Goal: Book appointment/travel/reservation

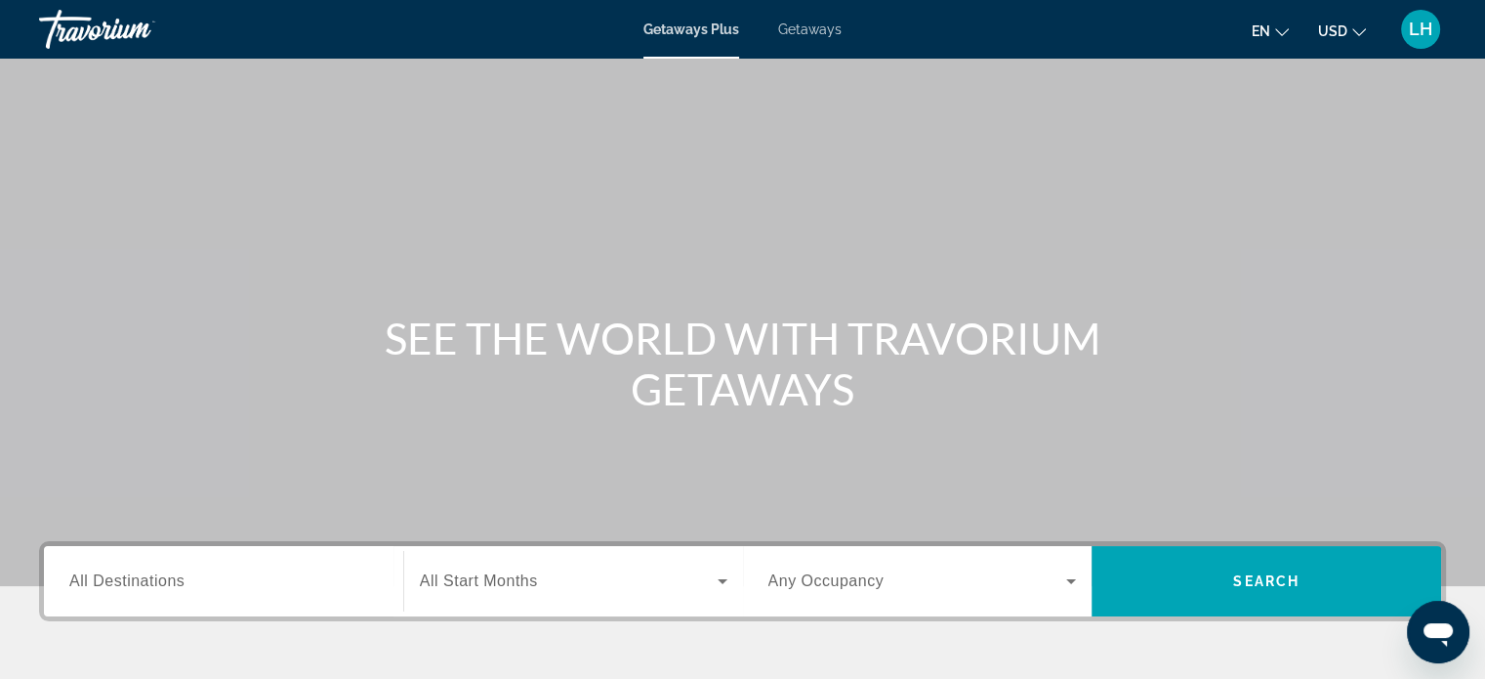
click at [112, 581] on span "All Destinations" at bounding box center [126, 580] width 115 height 17
click at [112, 581] on input "Destination All Destinations" at bounding box center [223, 581] width 309 height 23
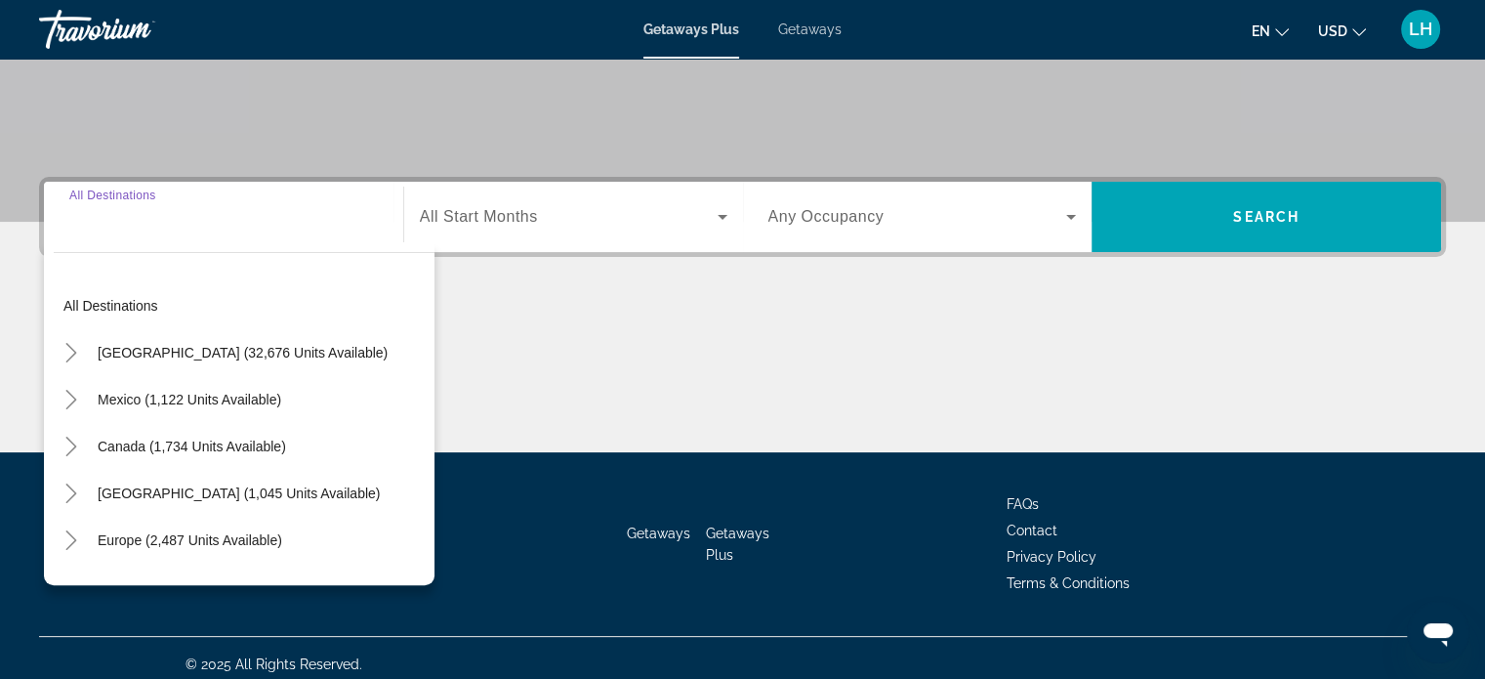
scroll to position [376, 0]
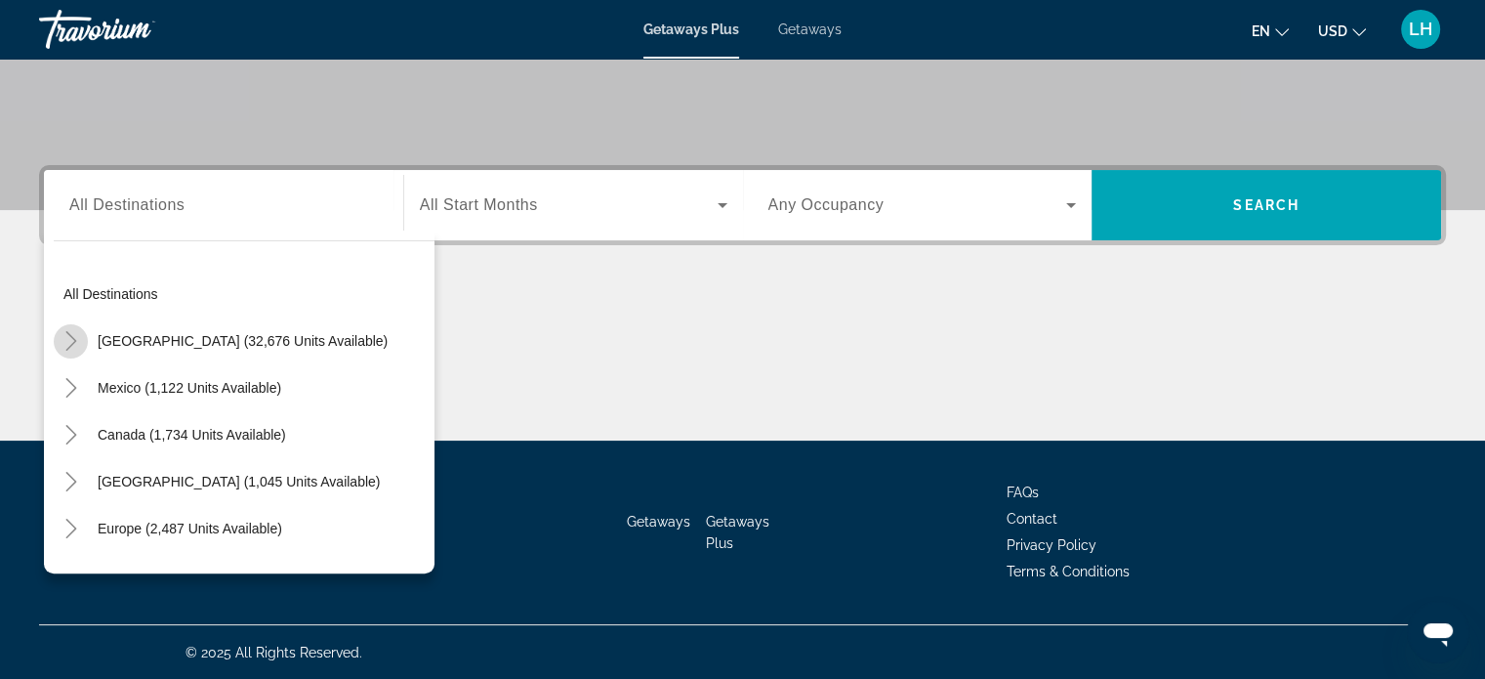
click at [70, 335] on icon "Toggle United States (32,676 units available)" at bounding box center [70, 341] width 11 height 20
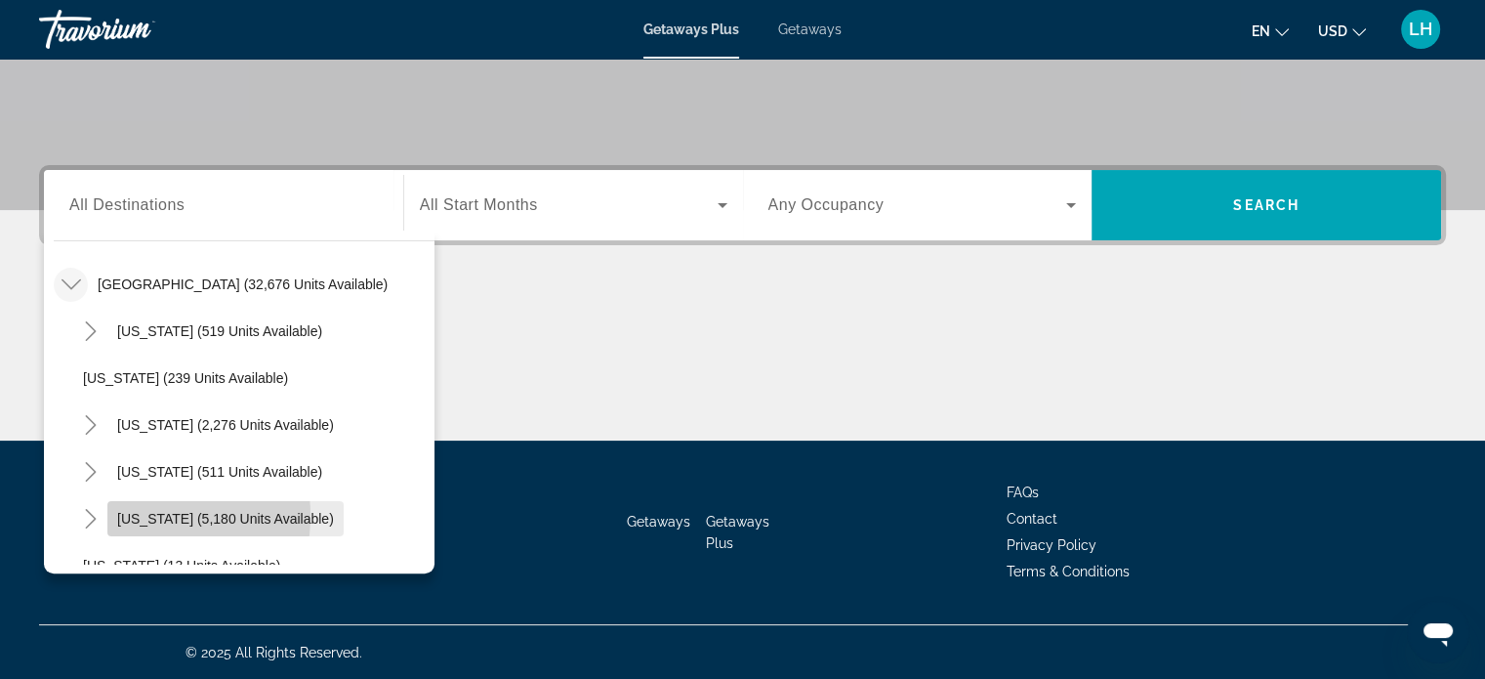
click at [126, 514] on span "[US_STATE] (5,180 units available)" at bounding box center [225, 519] width 217 height 16
type input "**********"
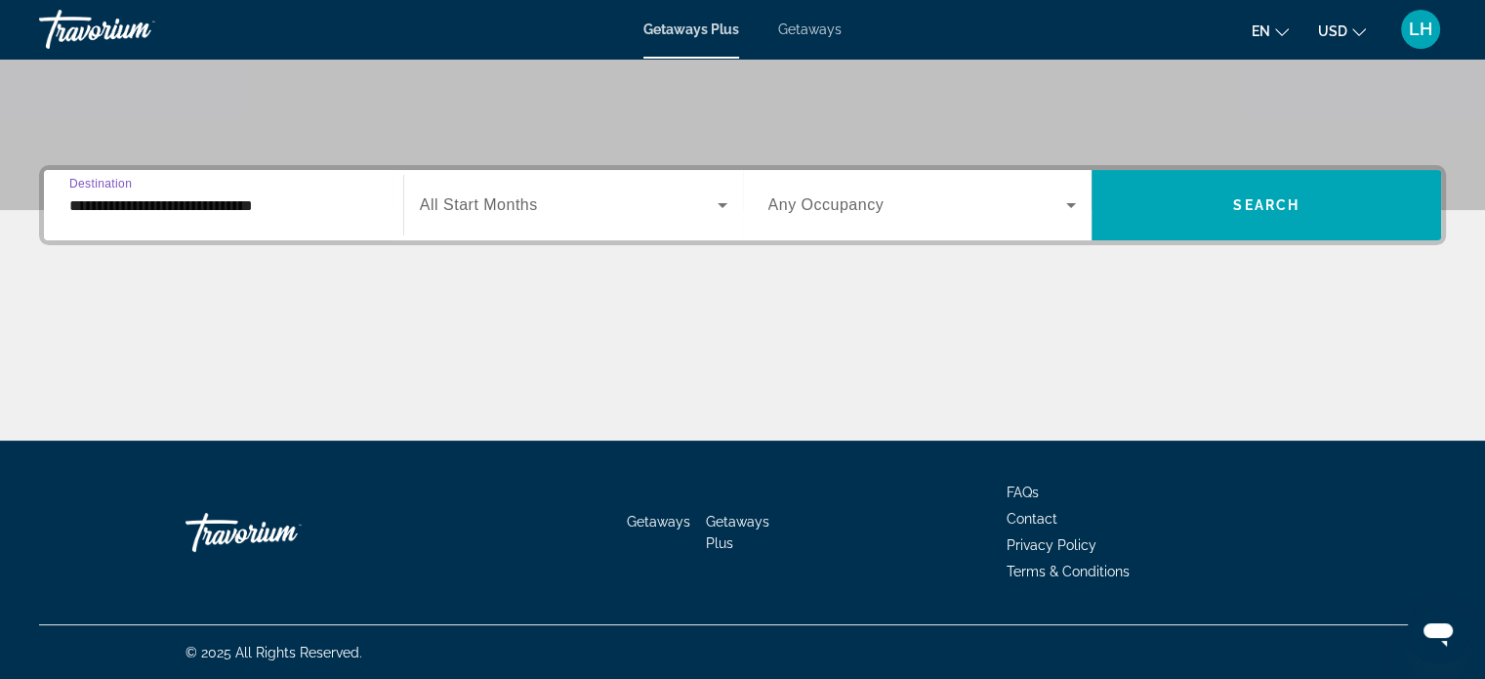
click at [505, 200] on span "All Start Months" at bounding box center [479, 204] width 118 height 17
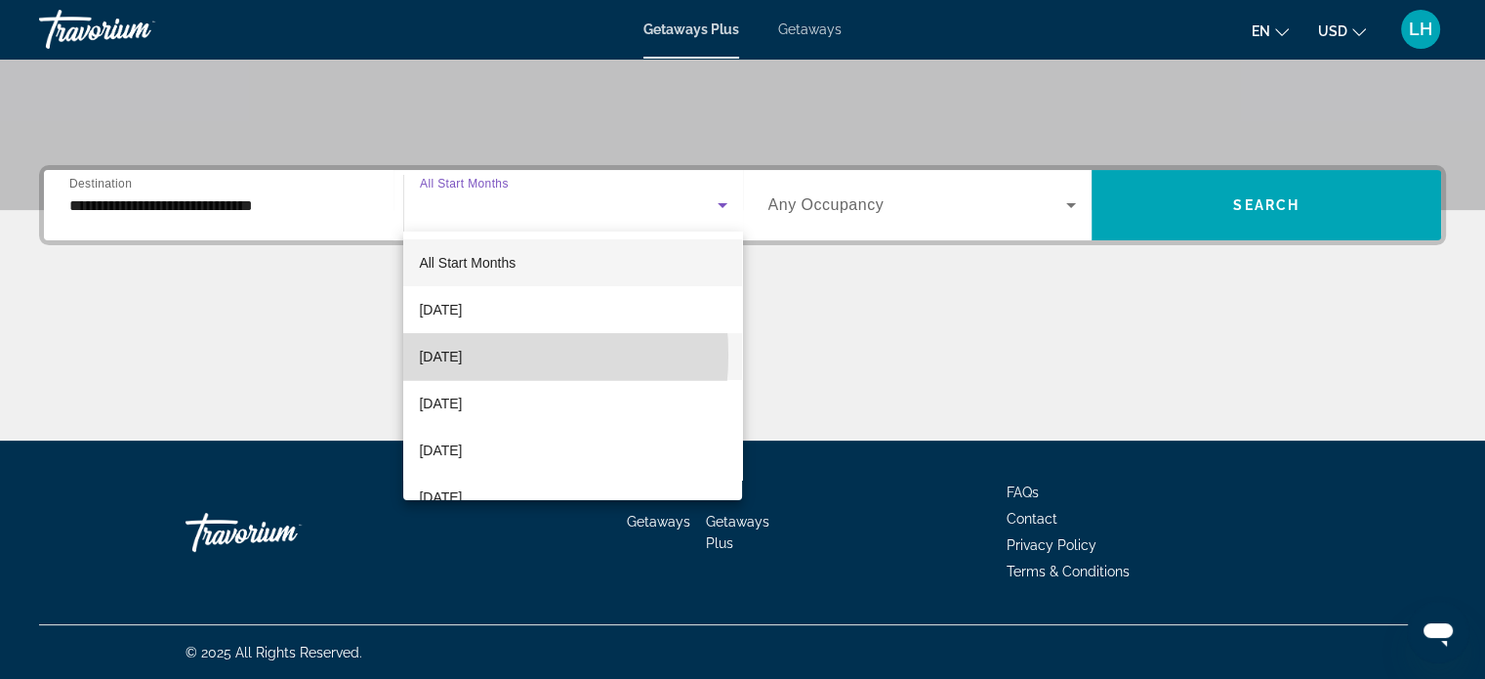
click at [438, 355] on span "[DATE]" at bounding box center [440, 356] width 43 height 23
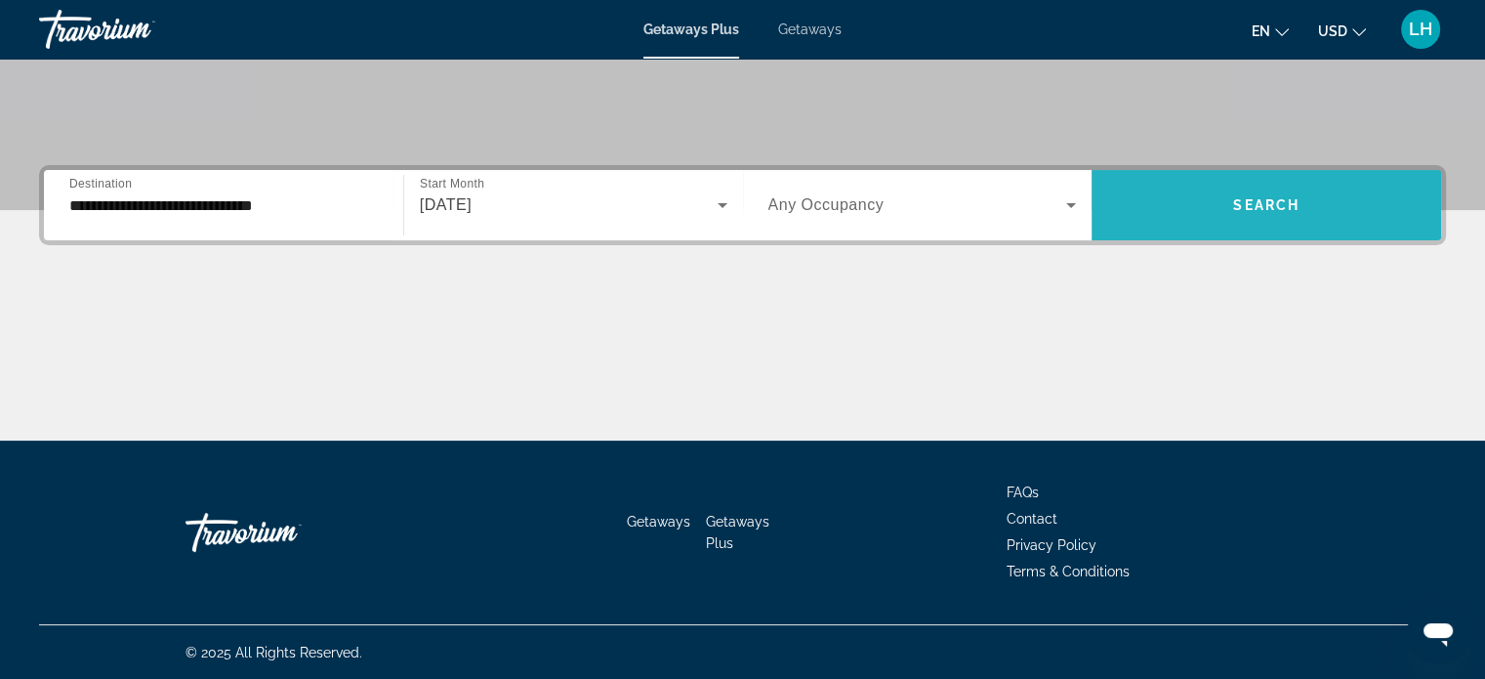
click at [1261, 201] on span "Search" at bounding box center [1266, 205] width 66 height 16
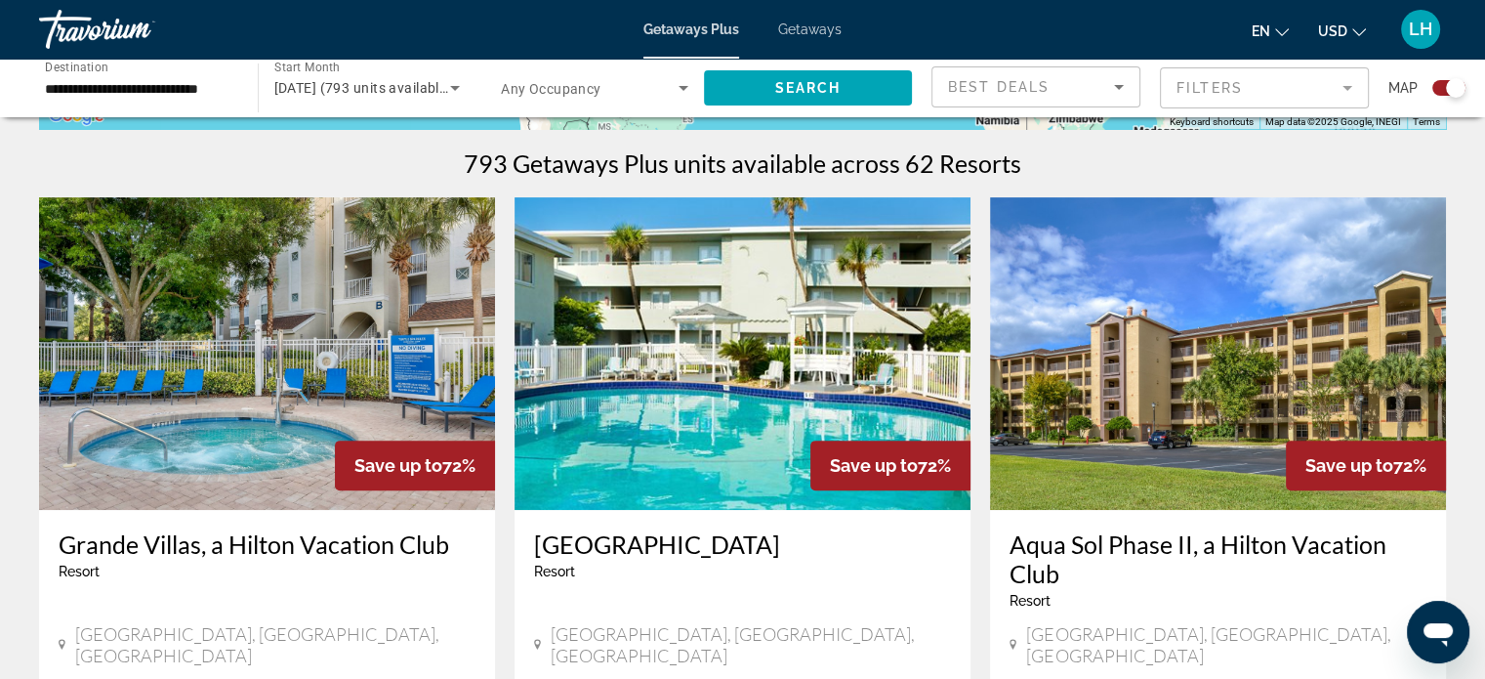
scroll to position [791, 0]
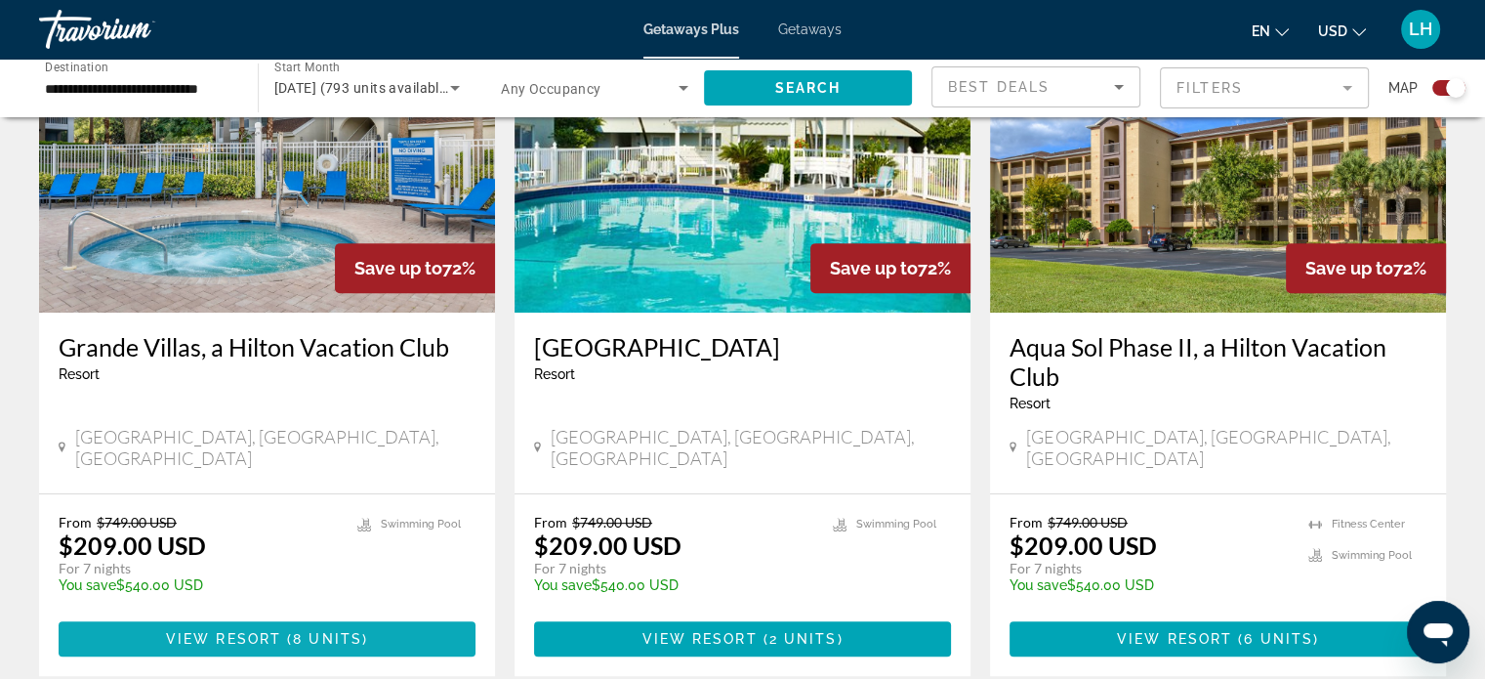
click at [279, 631] on span "View Resort" at bounding box center [223, 639] width 115 height 16
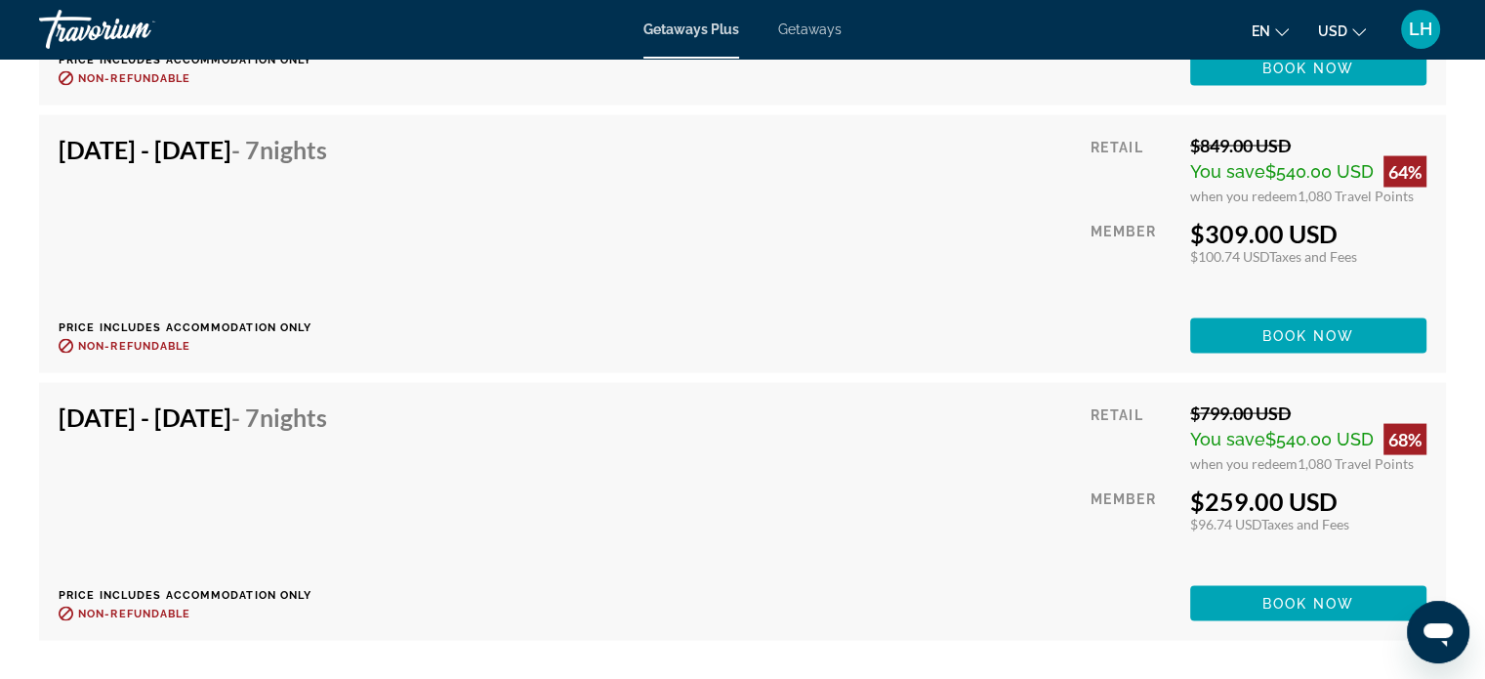
scroll to position [3967, 0]
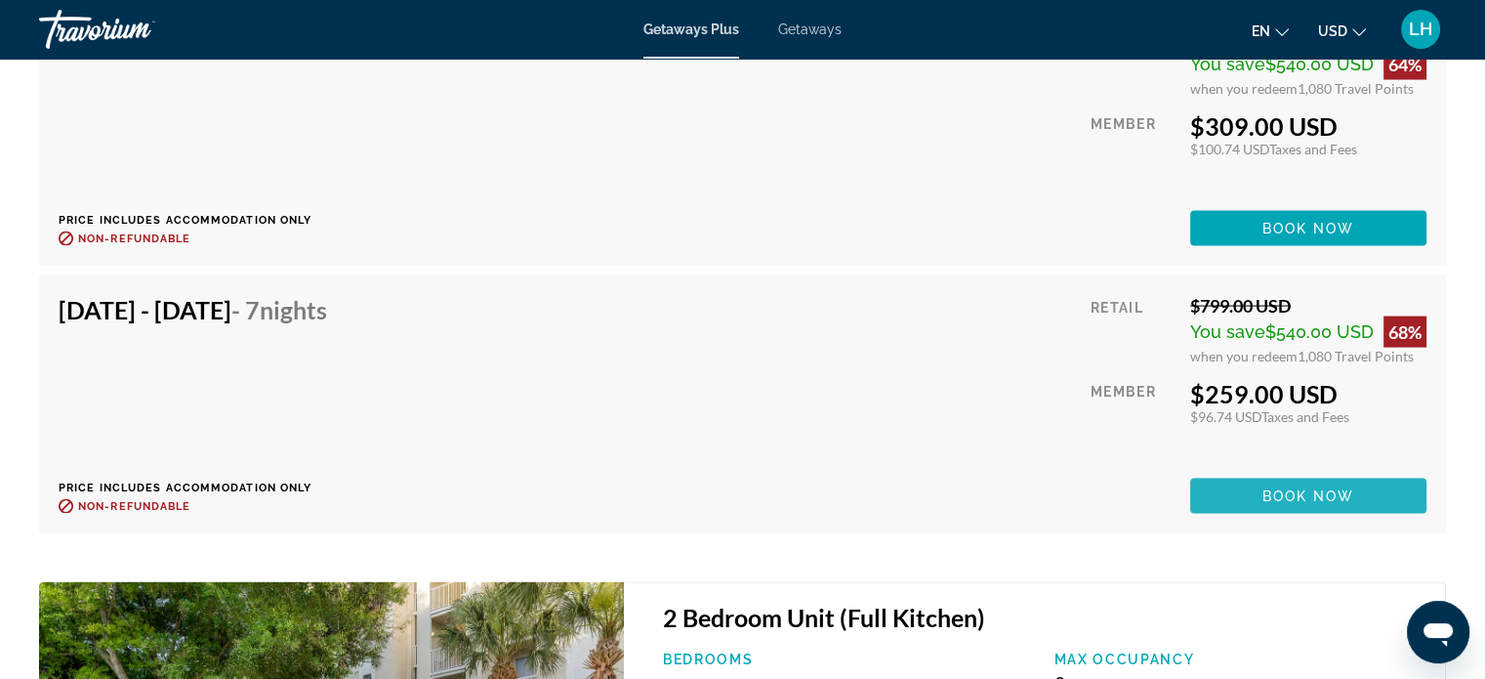
click at [1272, 489] on span "Book now" at bounding box center [1309, 496] width 93 height 16
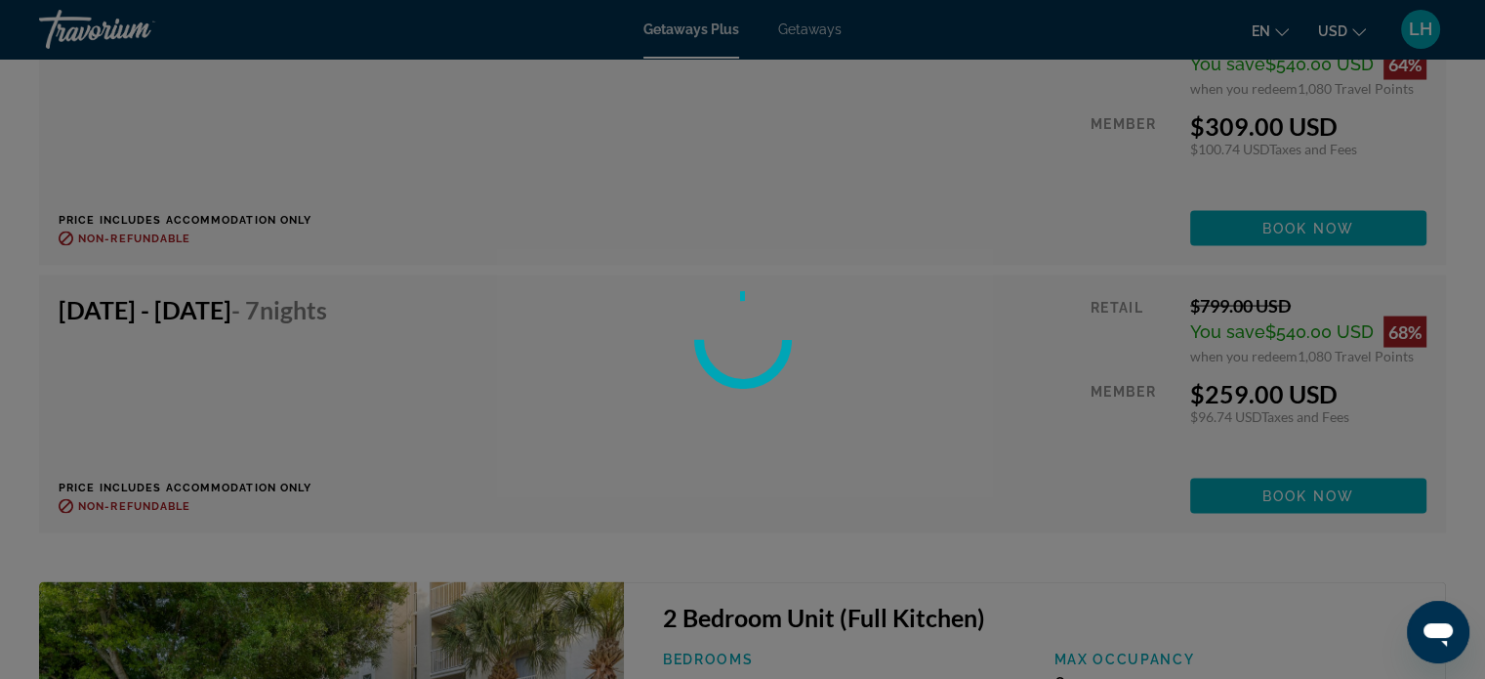
click at [1058, 457] on div at bounding box center [742, 339] width 1485 height 679
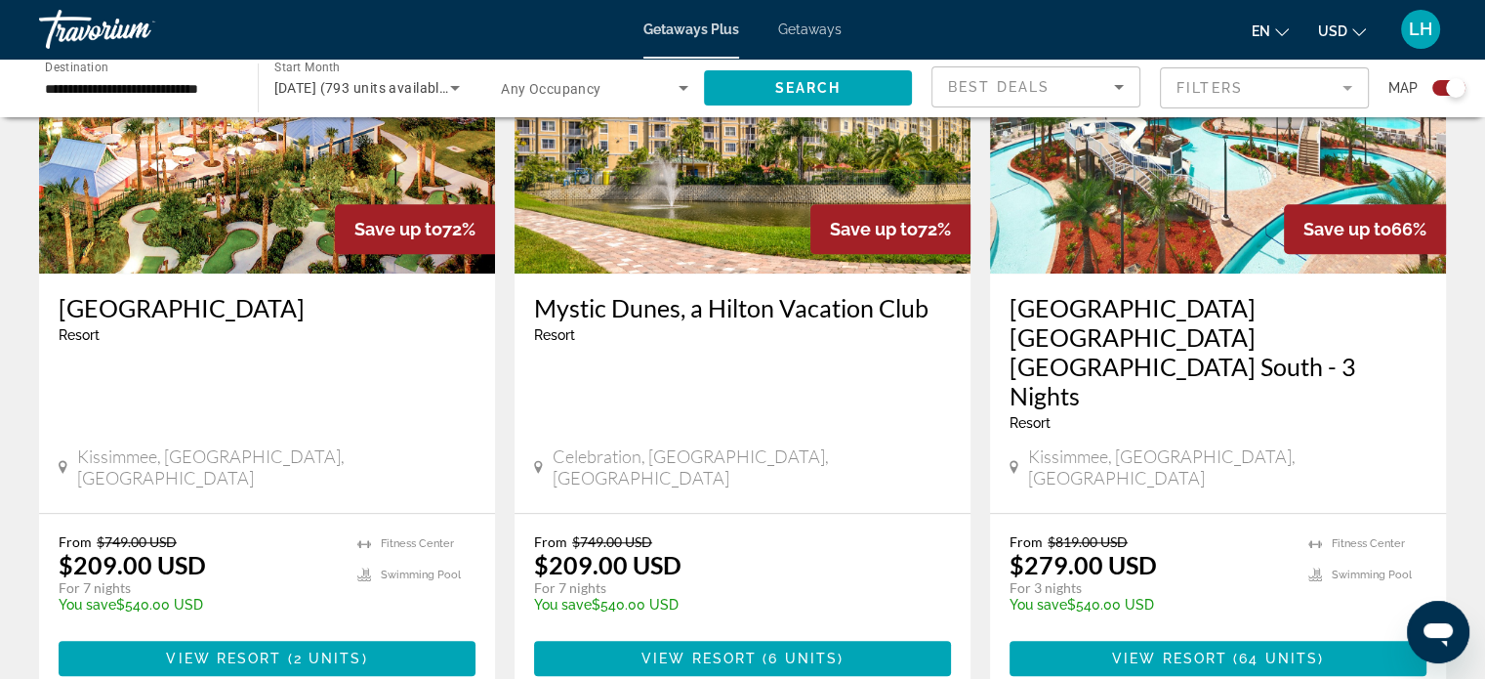
scroll to position [1568, 0]
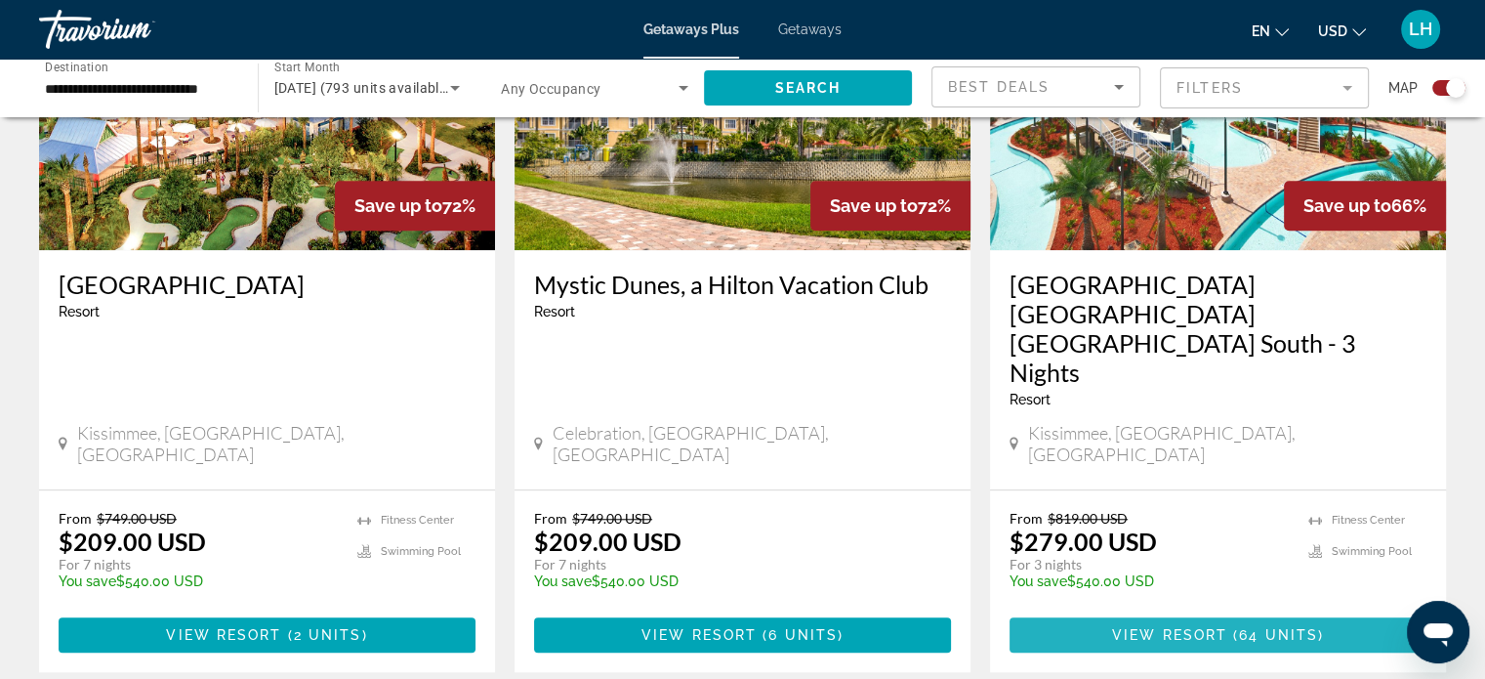
click at [1253, 627] on span "64 units" at bounding box center [1278, 635] width 79 height 16
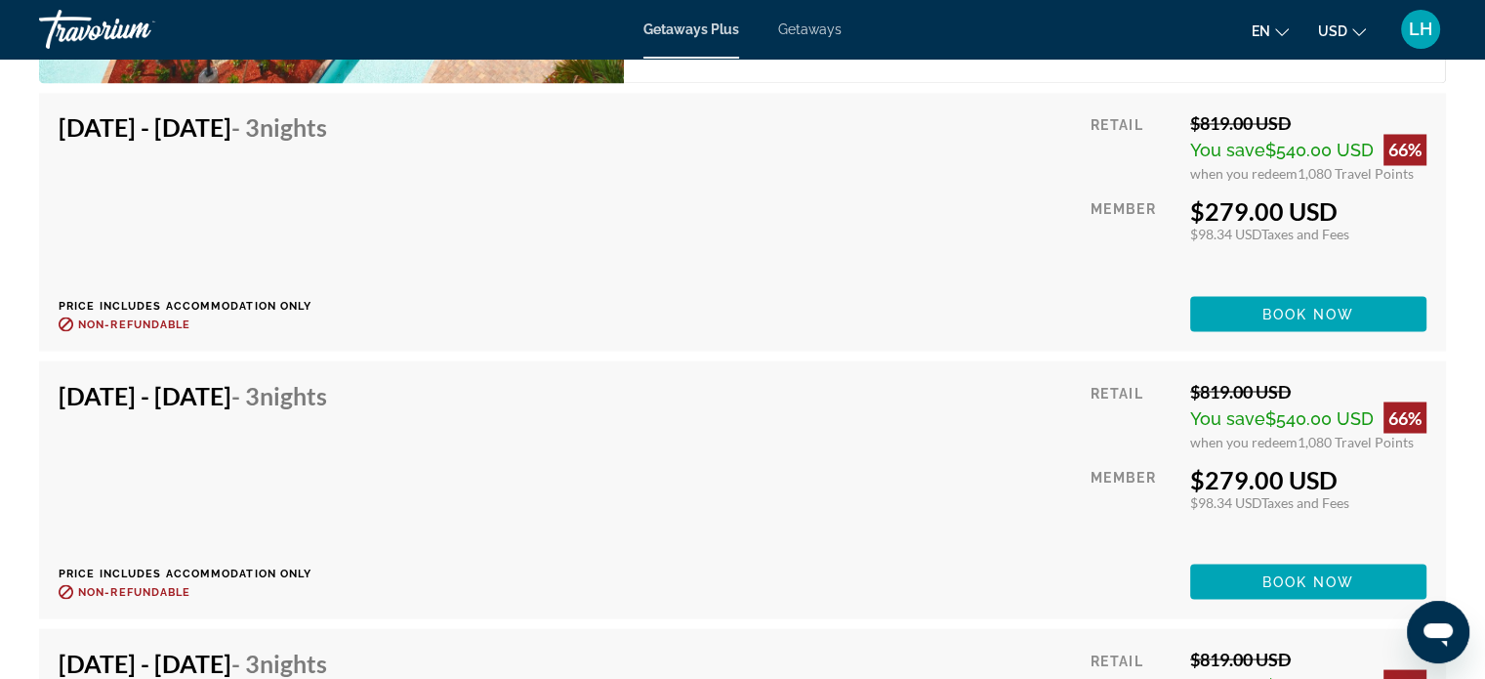
scroll to position [3448, 0]
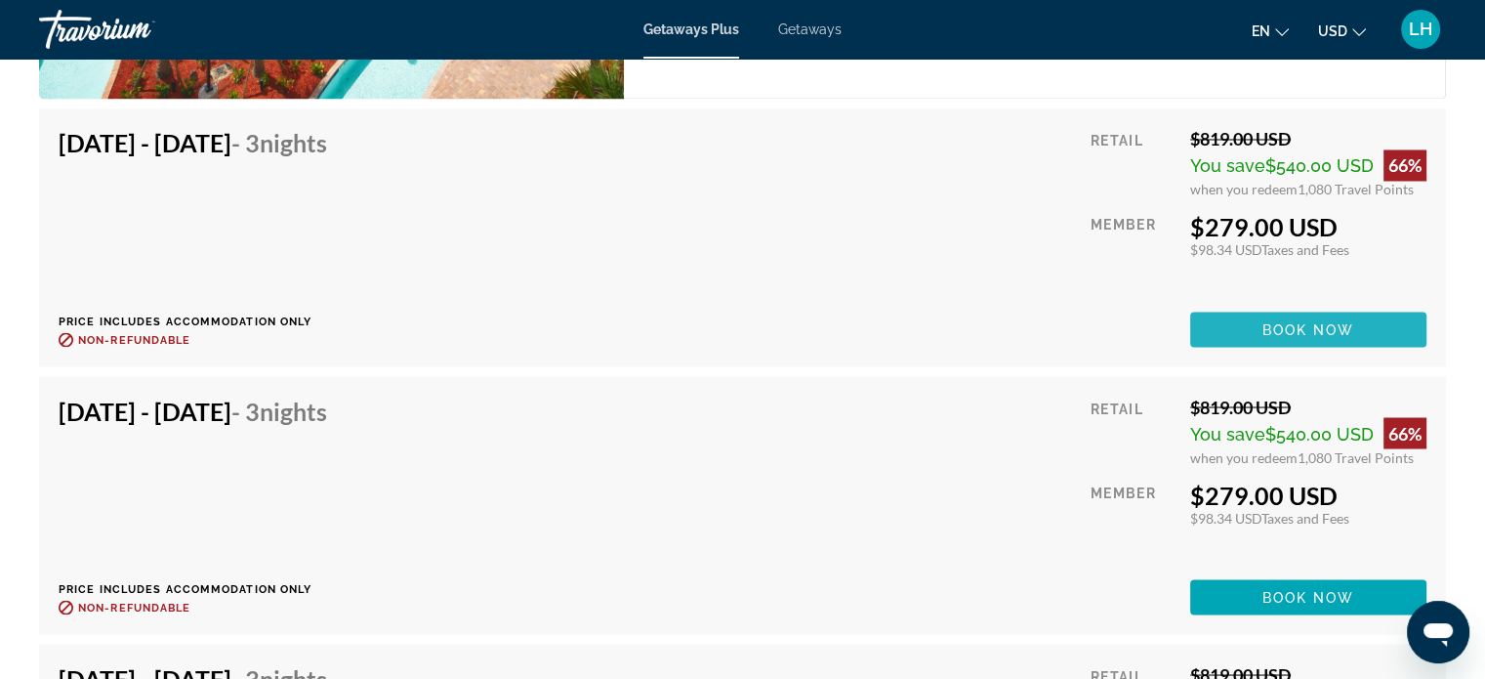
click at [1323, 321] on span "Book now" at bounding box center [1309, 329] width 93 height 16
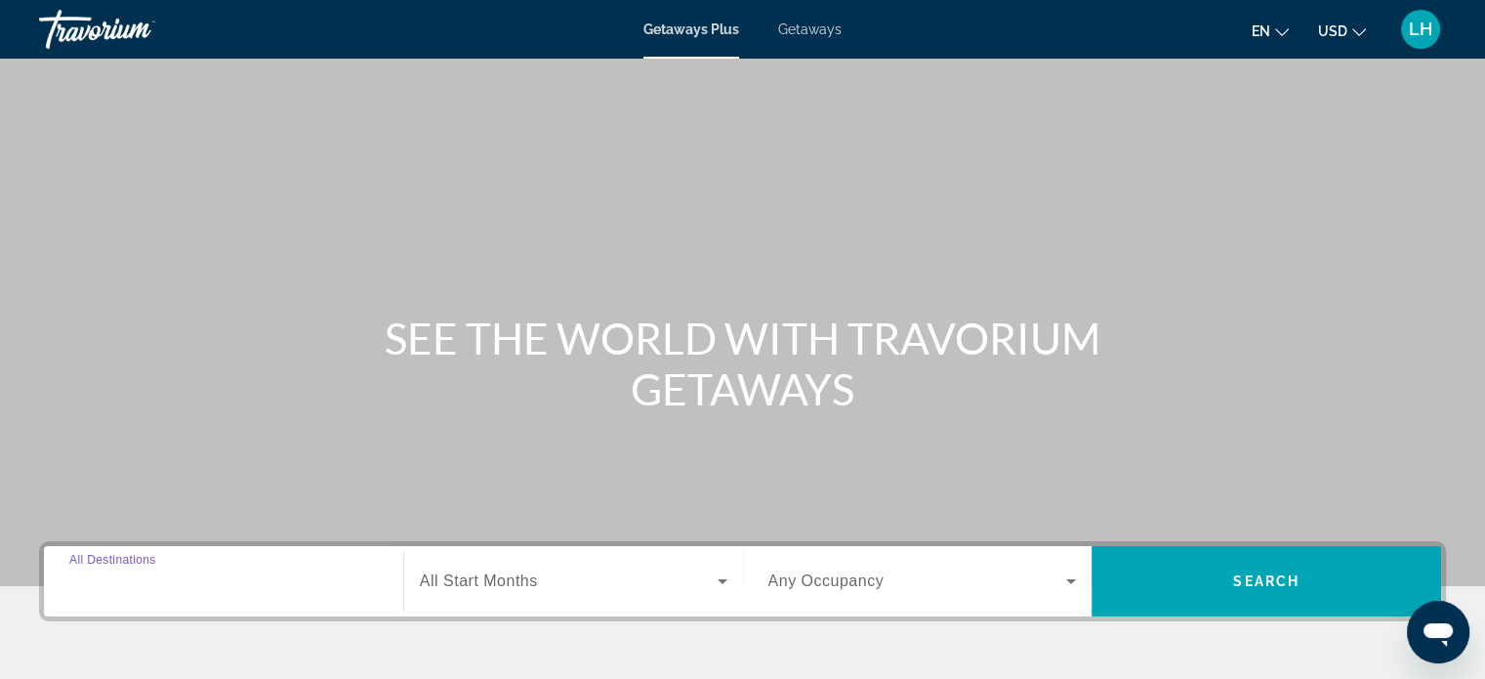
click at [215, 581] on input "Destination All Destinations" at bounding box center [223, 581] width 309 height 23
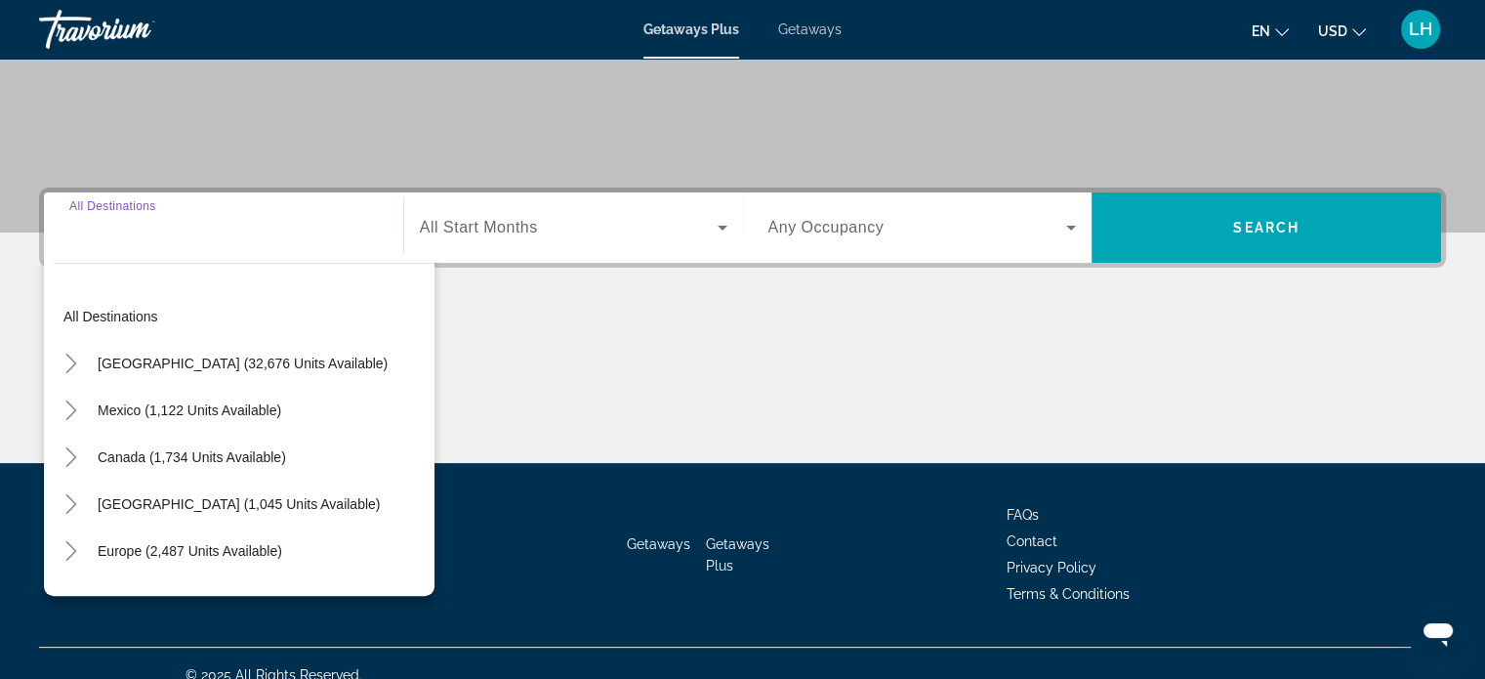
scroll to position [376, 0]
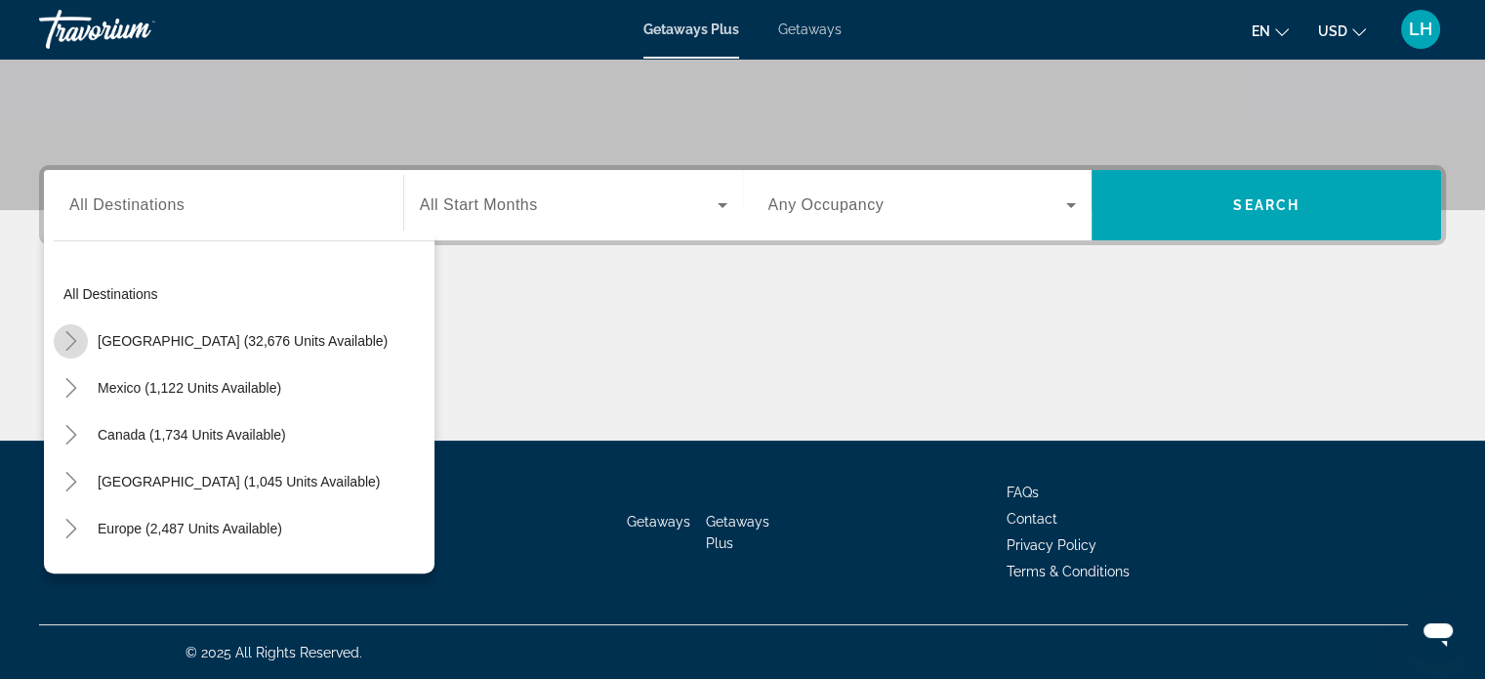
click at [70, 338] on icon "Toggle United States (32,676 units available)" at bounding box center [72, 341] width 20 height 20
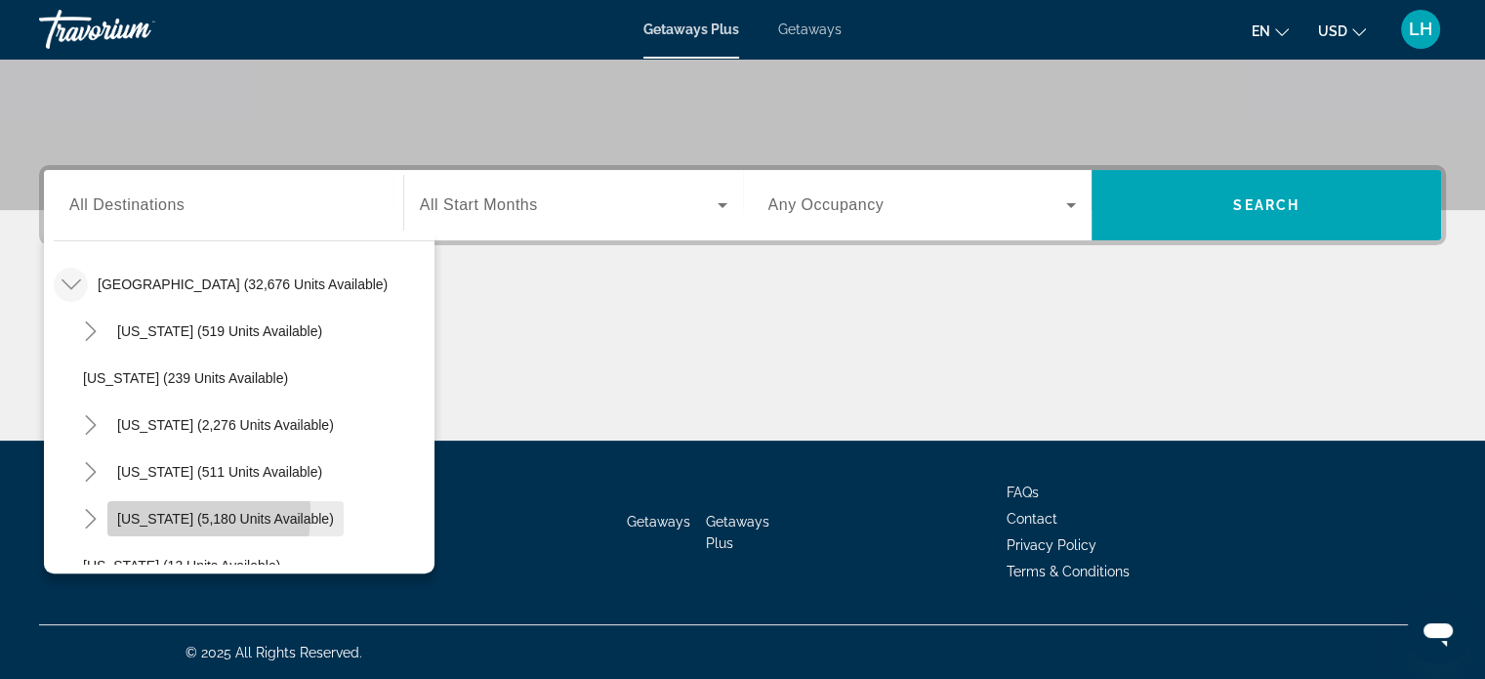
click at [121, 511] on span "[US_STATE] (5,180 units available)" at bounding box center [225, 519] width 217 height 16
type input "**********"
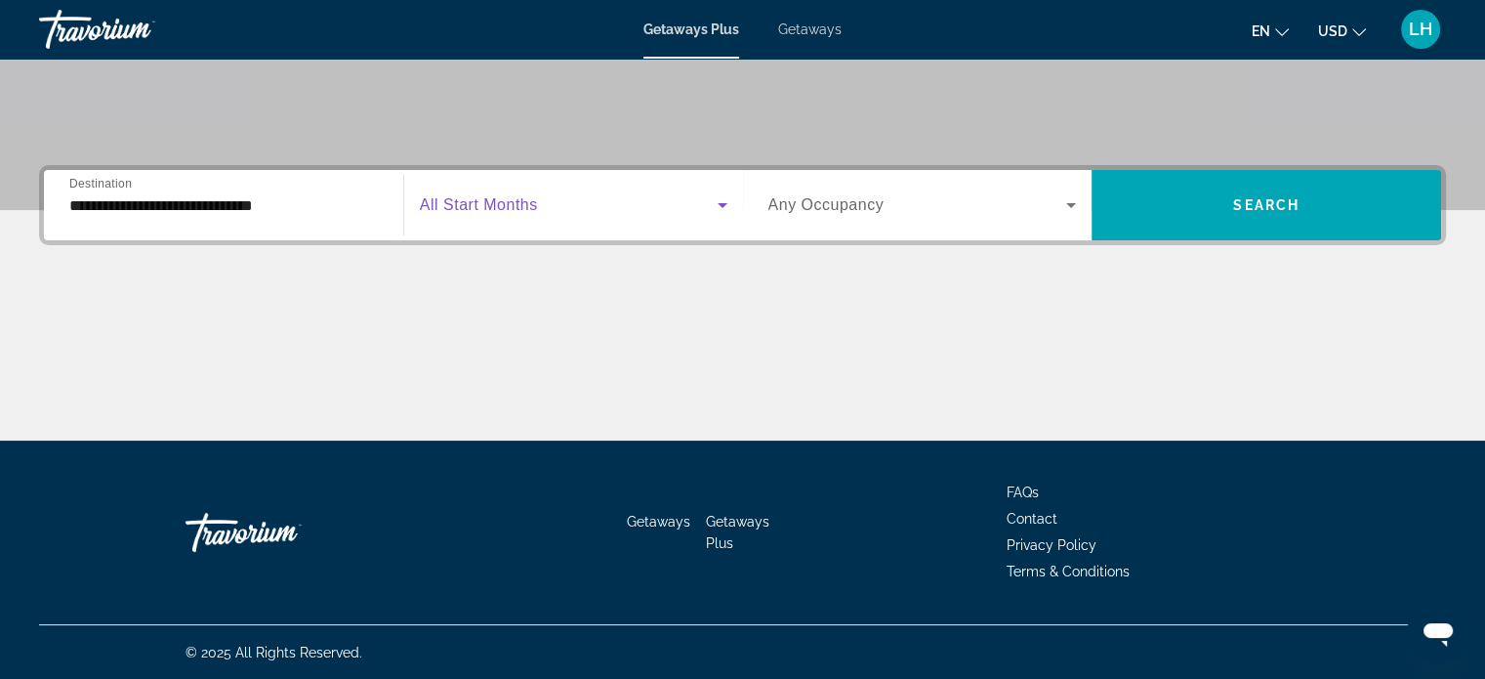
click at [553, 206] on span "Search widget" at bounding box center [569, 204] width 298 height 23
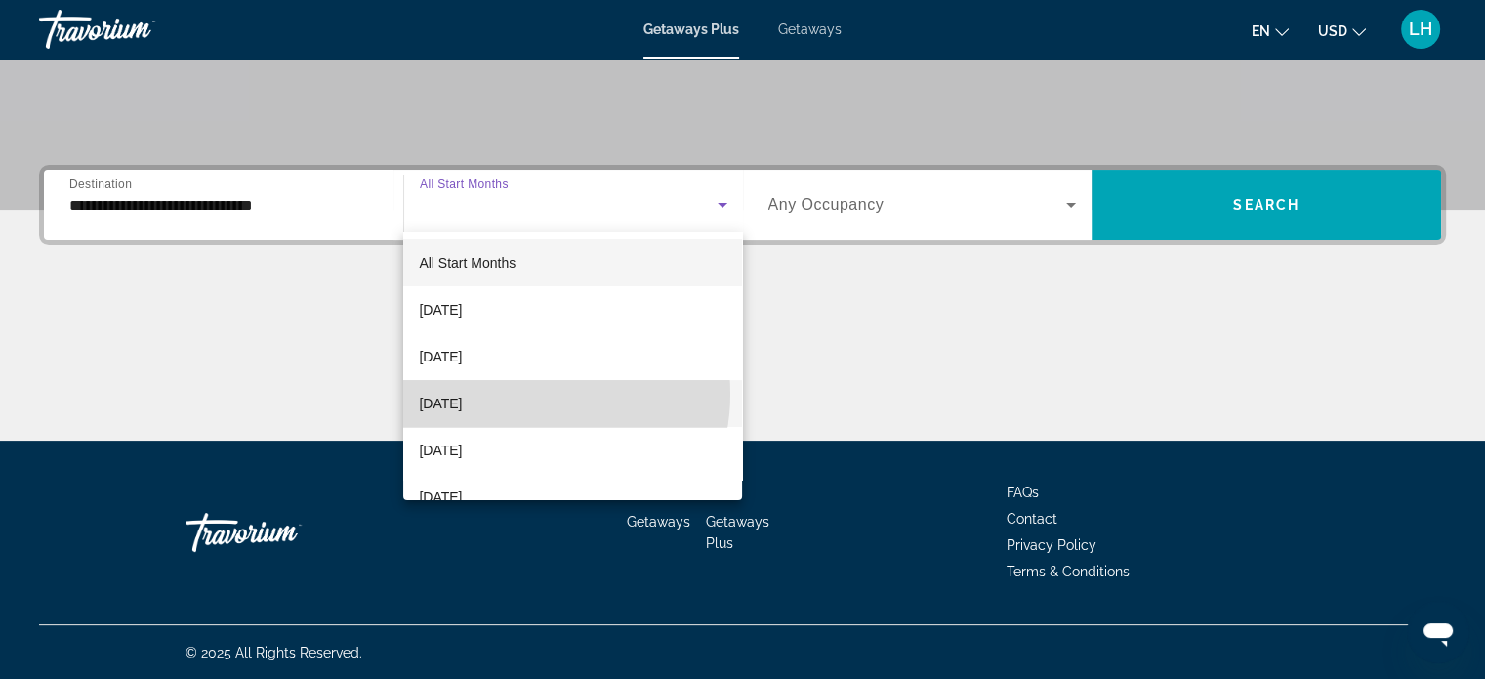
click at [522, 394] on mat-option "[DATE]" at bounding box center [572, 403] width 339 height 47
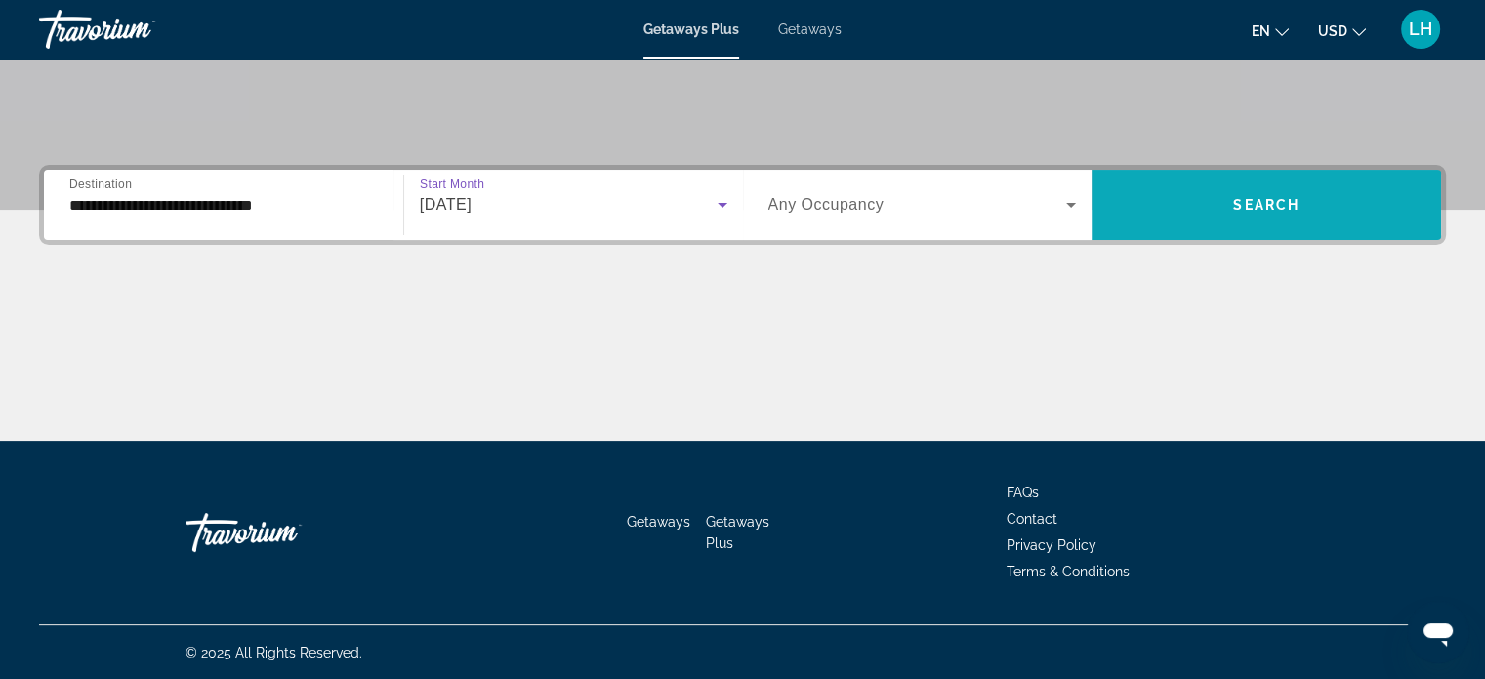
click at [1270, 202] on span "Search" at bounding box center [1266, 205] width 66 height 16
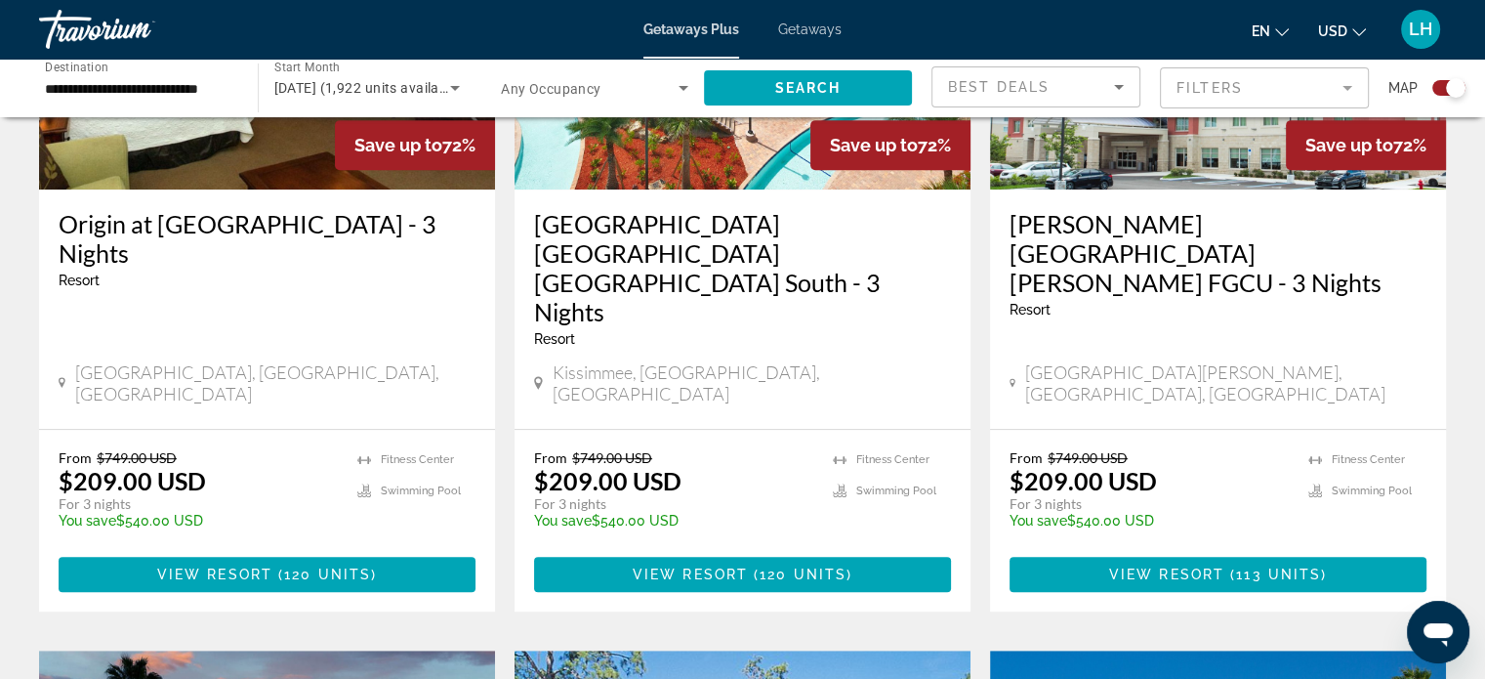
scroll to position [919, 0]
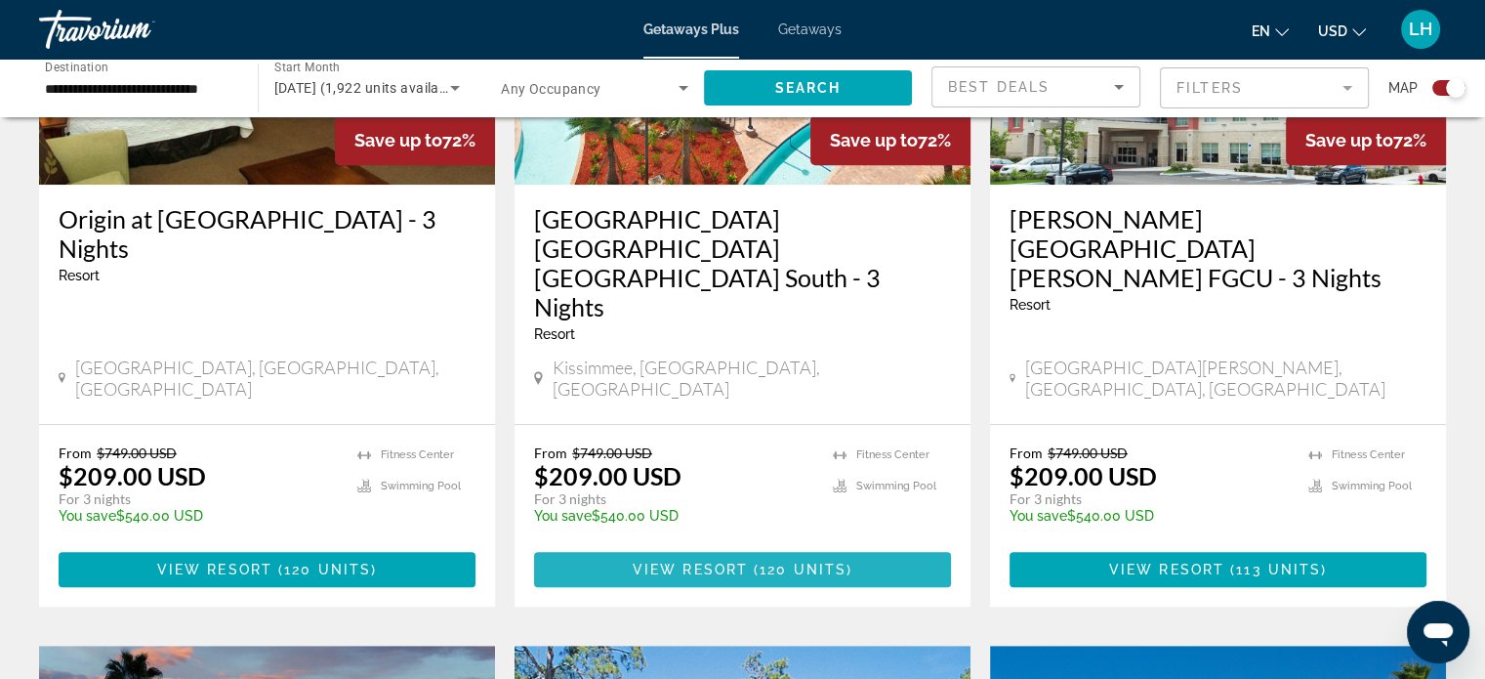
click at [780, 562] on span "120 units" at bounding box center [803, 570] width 87 height 16
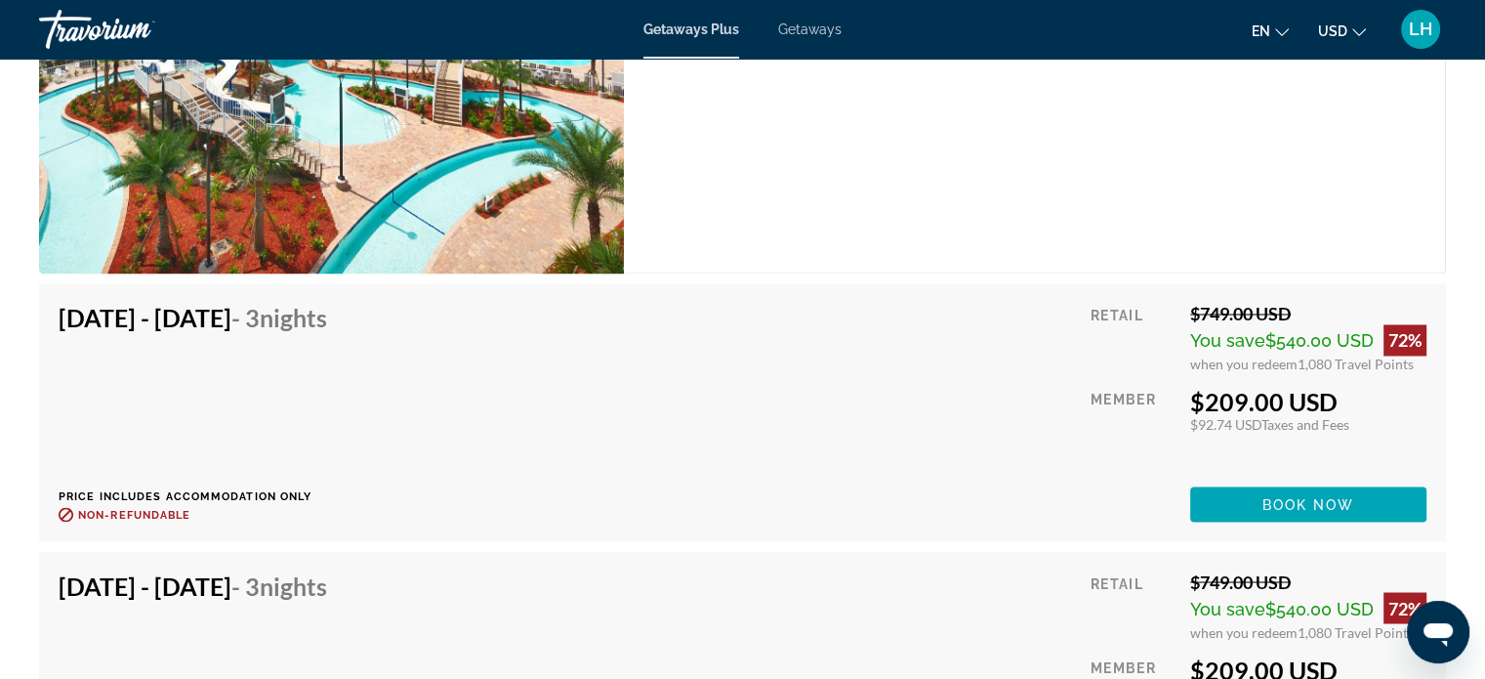
scroll to position [3199, 0]
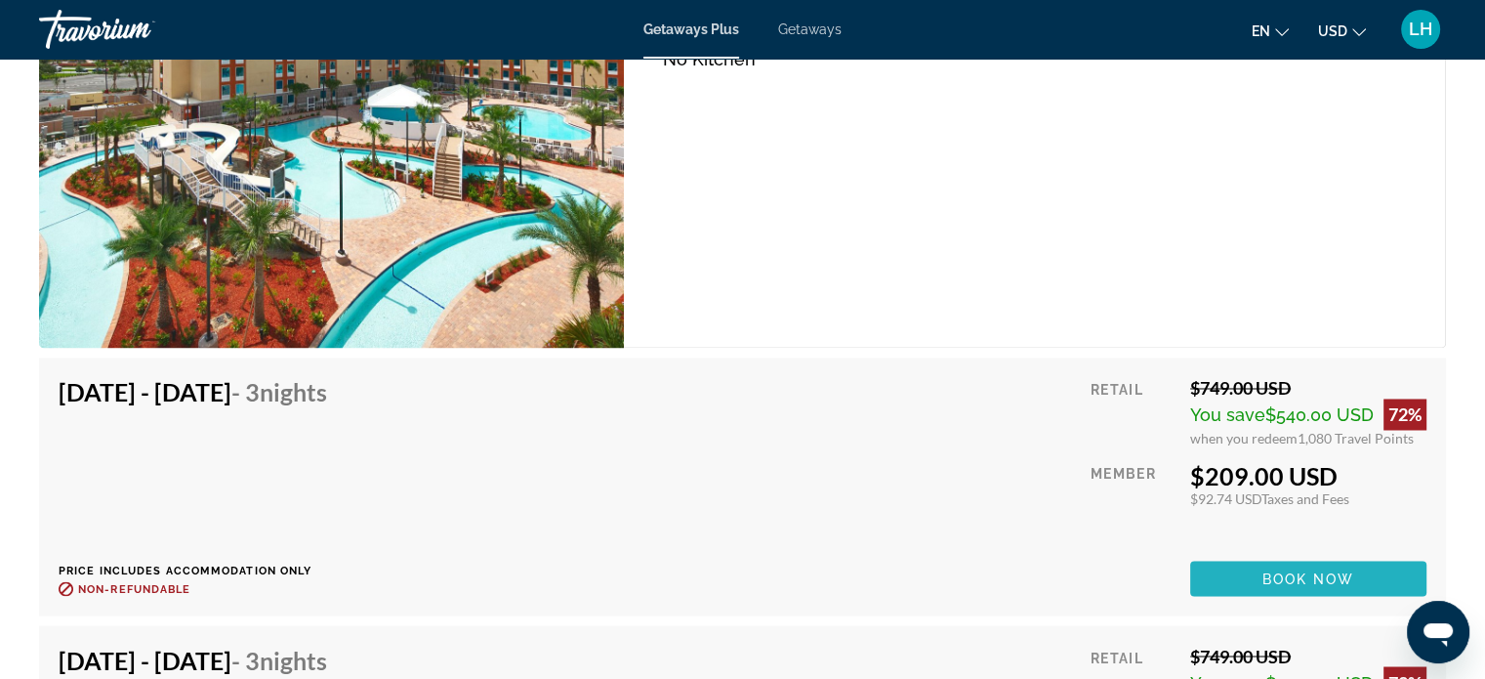
click at [1266, 570] on span "Book now" at bounding box center [1309, 578] width 93 height 16
